Goal: Task Accomplishment & Management: Manage account settings

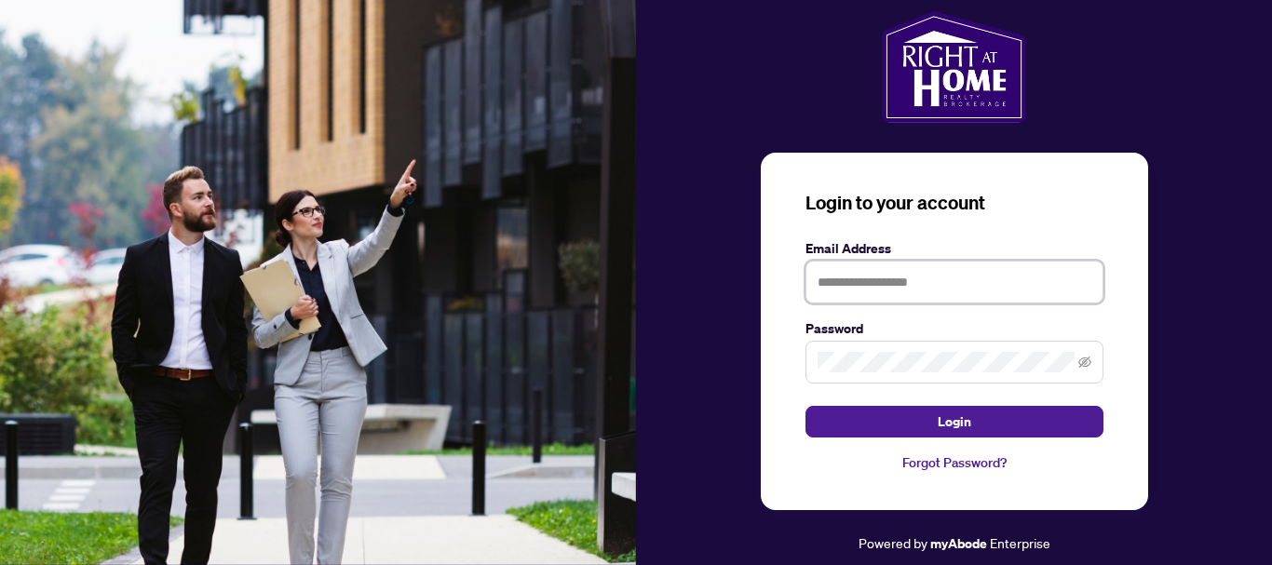
click at [927, 283] on input "text" at bounding box center [955, 282] width 298 height 43
type input "**********"
click at [1087, 360] on icon "eye-invisible" at bounding box center [1085, 362] width 13 height 11
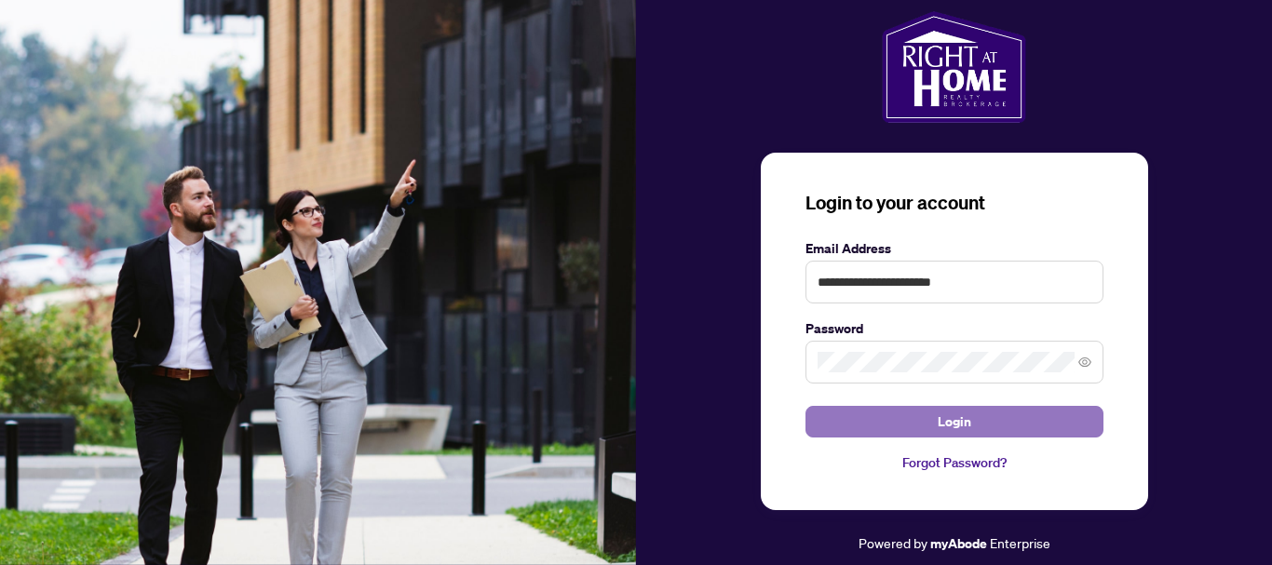
click at [962, 421] on span "Login" at bounding box center [955, 422] width 34 height 30
click at [1000, 428] on button "Login" at bounding box center [955, 422] width 298 height 32
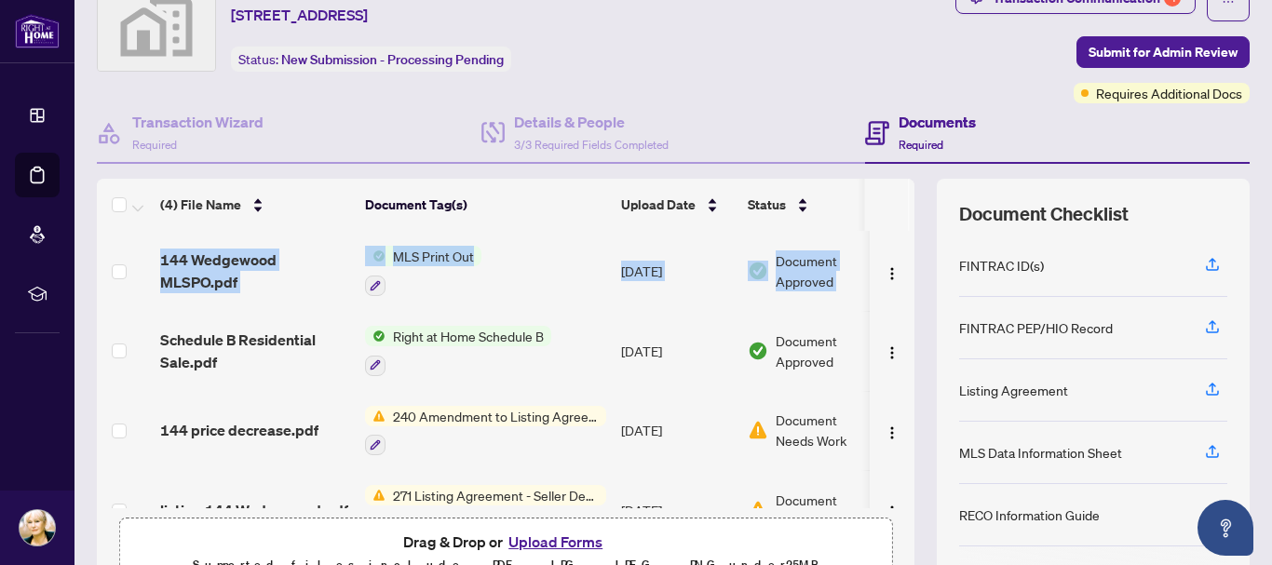
scroll to position [0, 48]
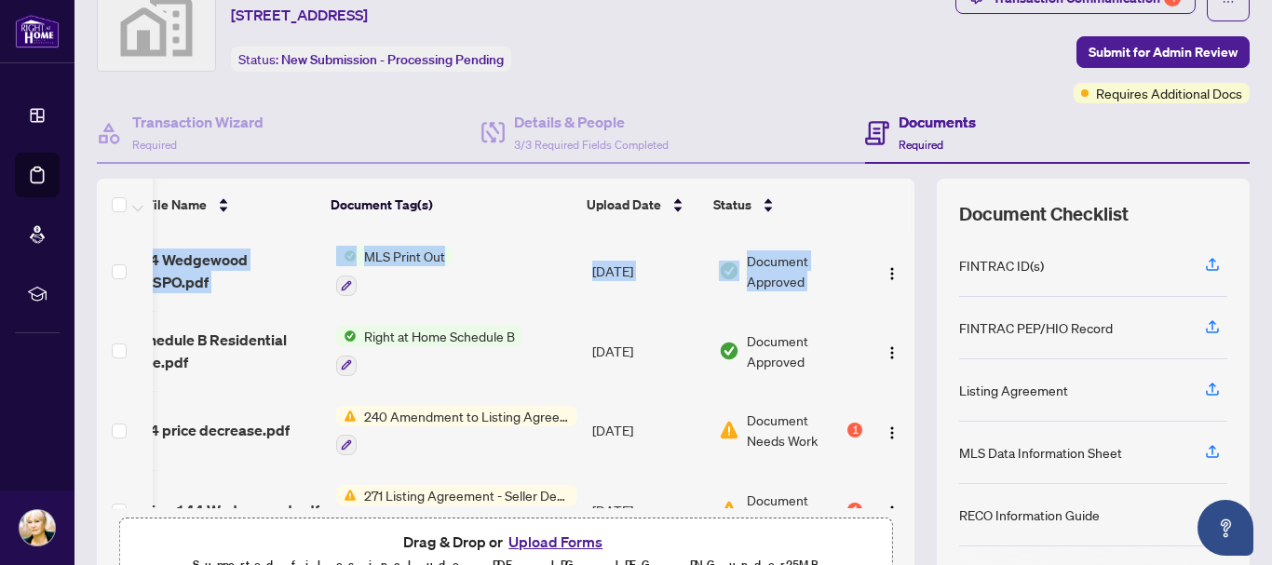
drag, startPoint x: 903, startPoint y: 246, endPoint x: 898, endPoint y: 304, distance: 57.9
click at [898, 304] on div "(4) File Name Document Tag(s) Upload Date Status 144 Wedgewood MLSPO.pdf MLS Pr…" at bounding box center [673, 388] width 1153 height 419
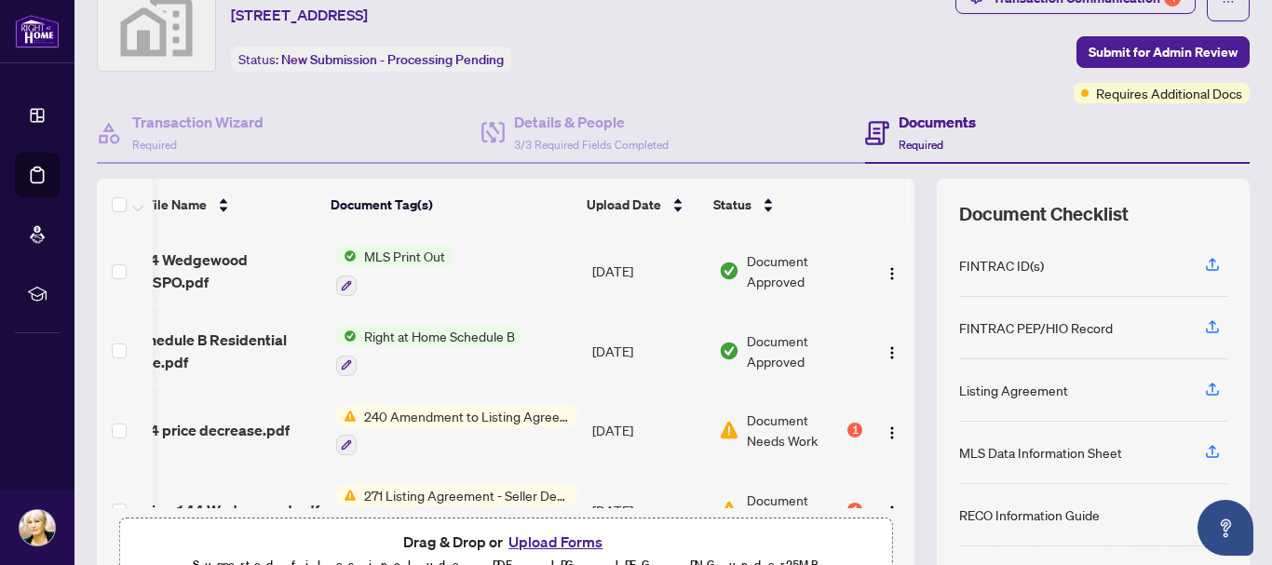
drag, startPoint x: 869, startPoint y: 292, endPoint x: 856, endPoint y: 294, distance: 13.3
click at [870, 292] on td at bounding box center [892, 271] width 45 height 80
click at [758, 421] on span "Document Needs Work" at bounding box center [795, 430] width 97 height 41
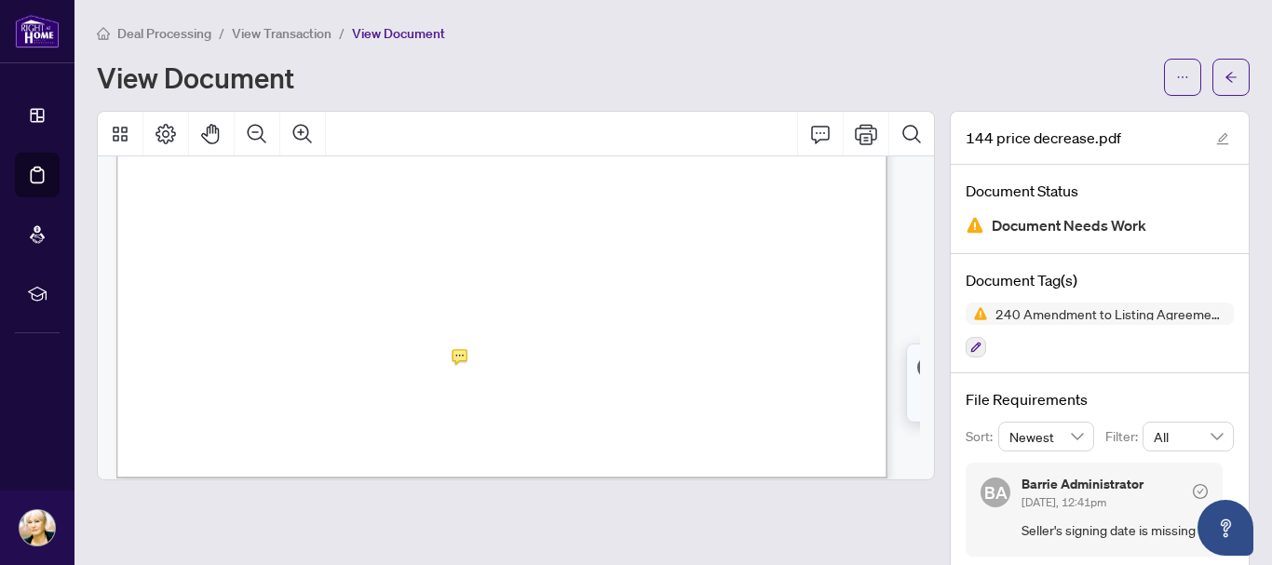
scroll to position [728, 0]
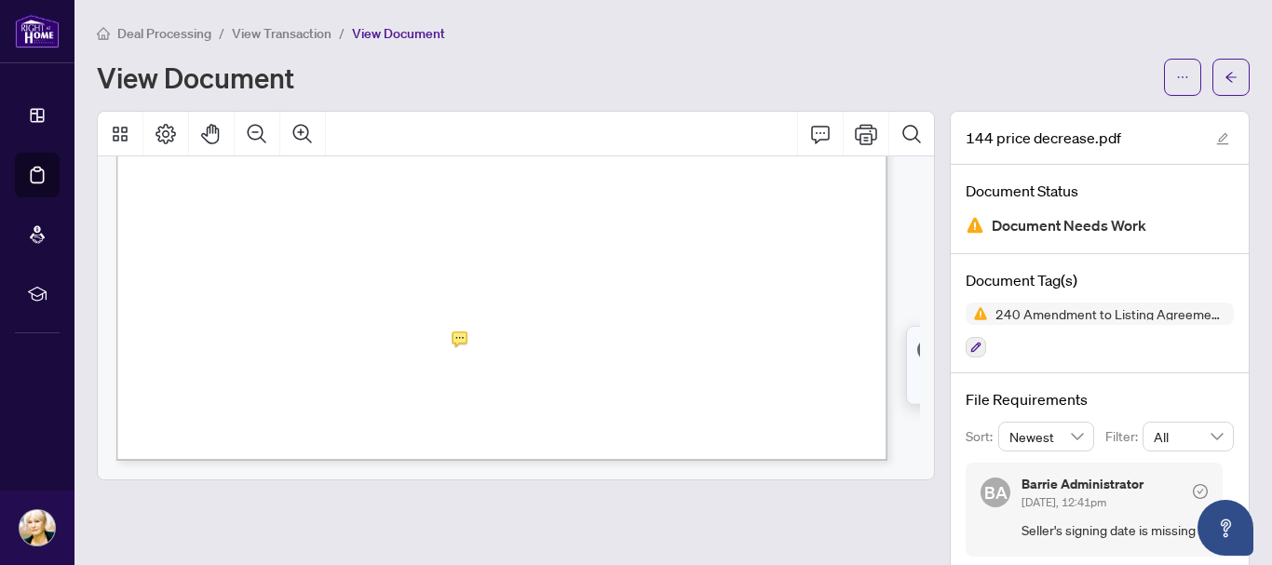
click at [474, 319] on div "Page 1" at bounding box center [643, 144] width 1054 height 1367
click at [473, 331] on div "Page 1" at bounding box center [643, 144] width 1054 height 1367
